Goal: Find specific page/section: Find specific page/section

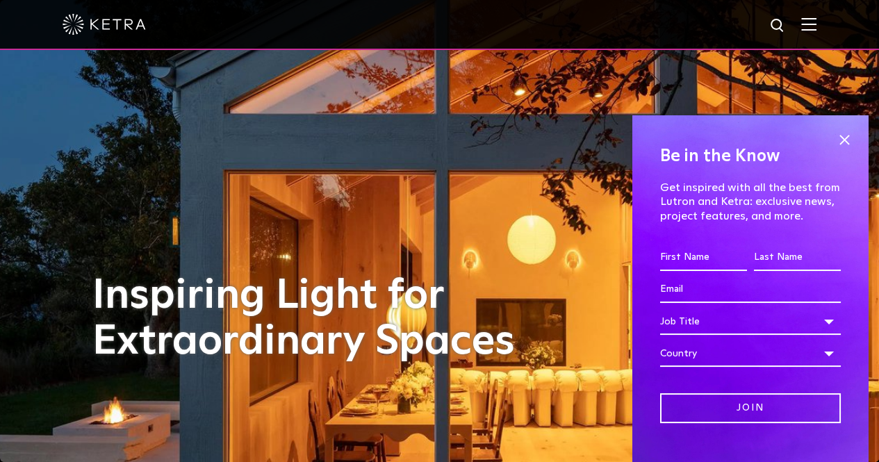
click at [103, 33] on img at bounding box center [104, 24] width 83 height 21
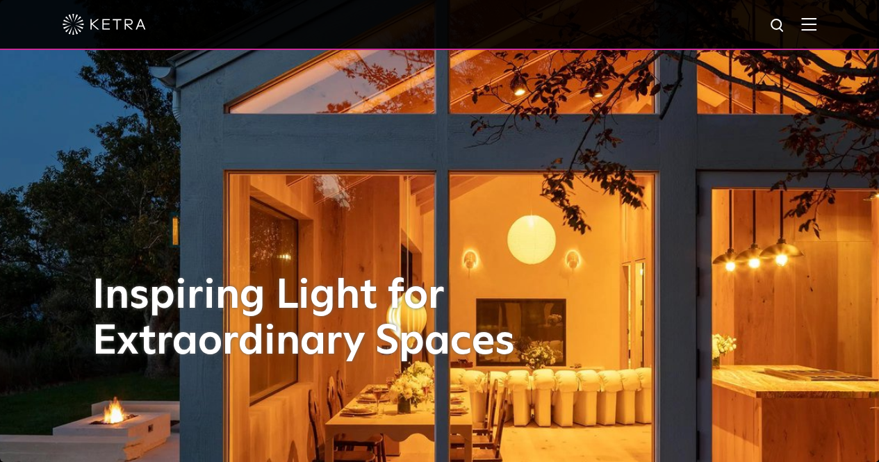
click at [817, 26] on img at bounding box center [808, 23] width 15 height 13
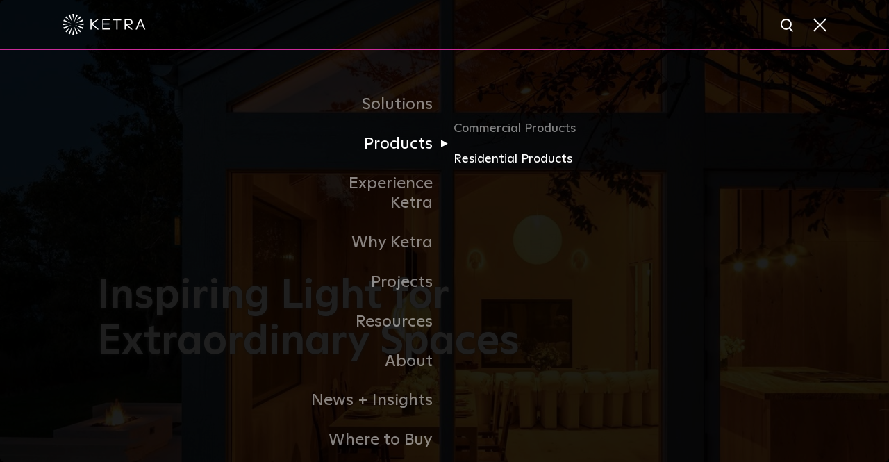
click at [481, 159] on link "Residential Products" at bounding box center [520, 159] width 133 height 20
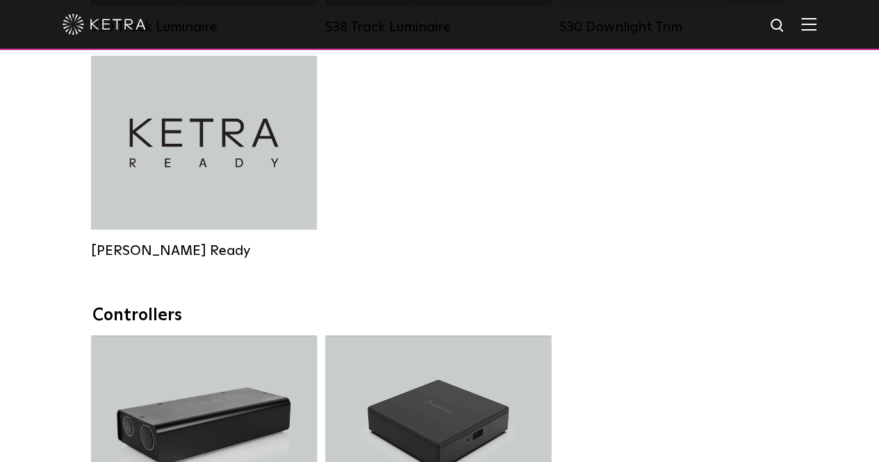
scroll to position [1436, 0]
